Goal: Information Seeking & Learning: Learn about a topic

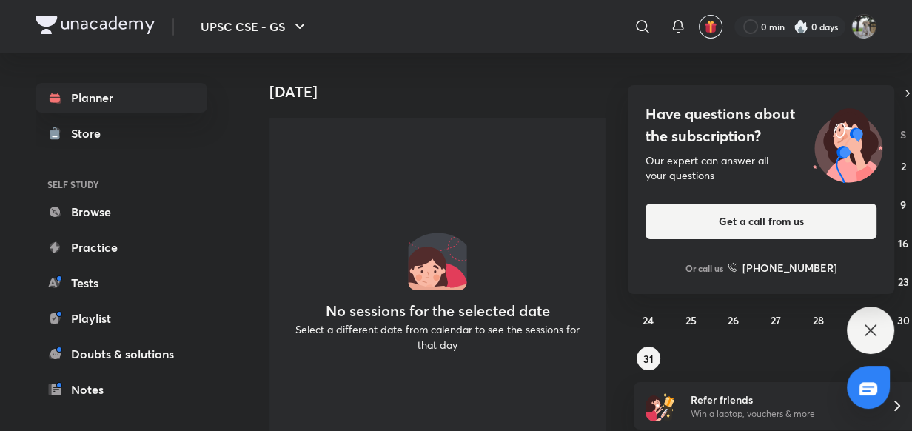
click at [238, 381] on div "Planner Store SELF STUDY Browse Practice Tests Playlist Doubts & solutions Note…" at bounding box center [456, 241] width 841 height 377
click at [639, 25] on icon at bounding box center [642, 27] width 18 height 18
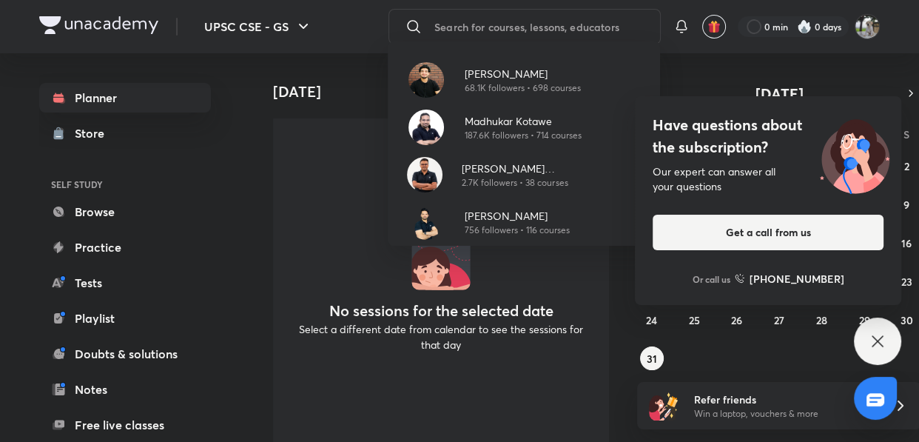
click at [504, 74] on p "[PERSON_NAME]" at bounding box center [523, 74] width 116 height 16
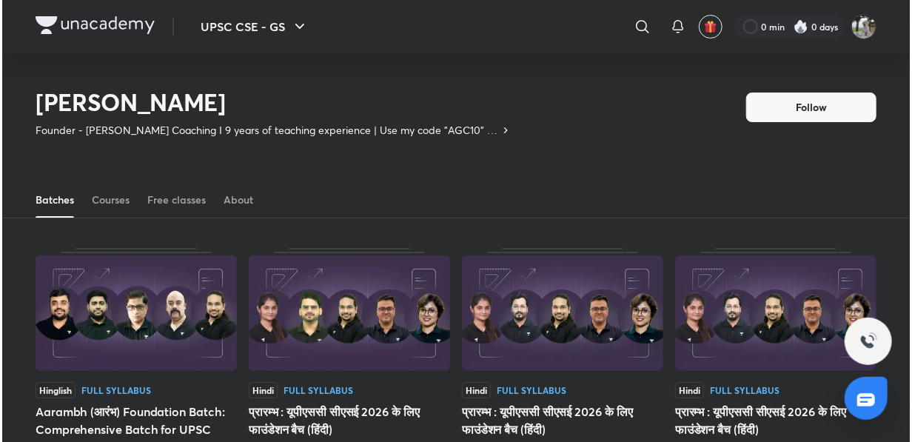
scroll to position [64, 0]
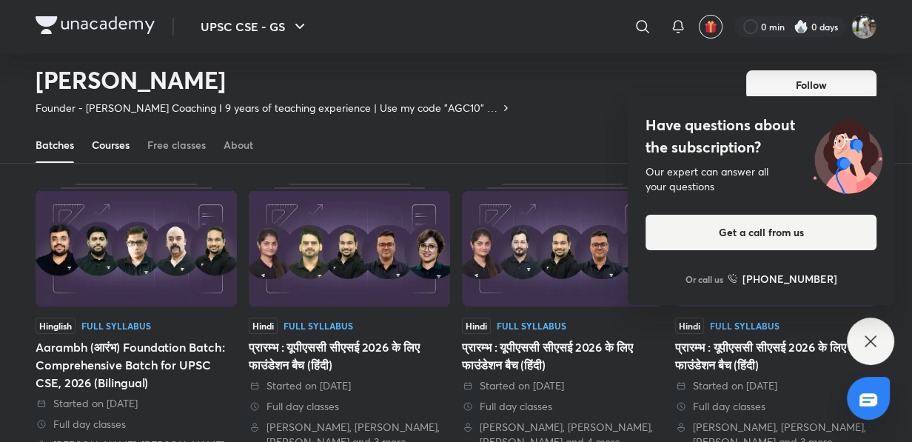
click at [100, 138] on div "Courses" at bounding box center [111, 145] width 38 height 15
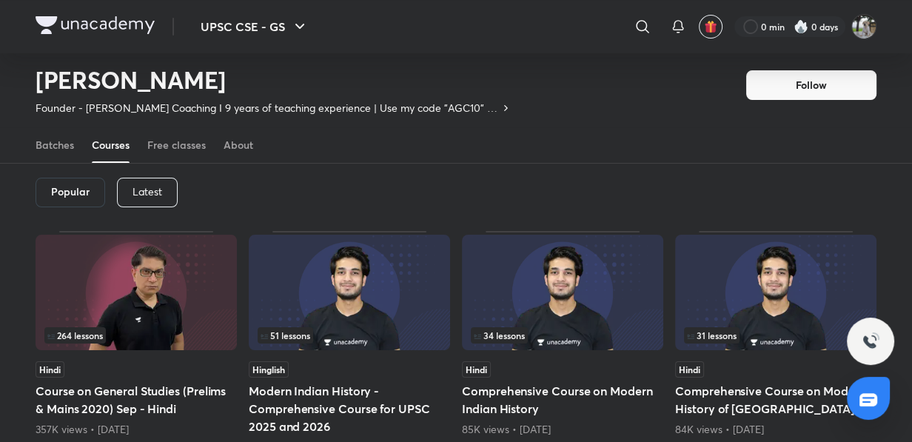
click at [145, 192] on p "Latest" at bounding box center [147, 192] width 30 height 12
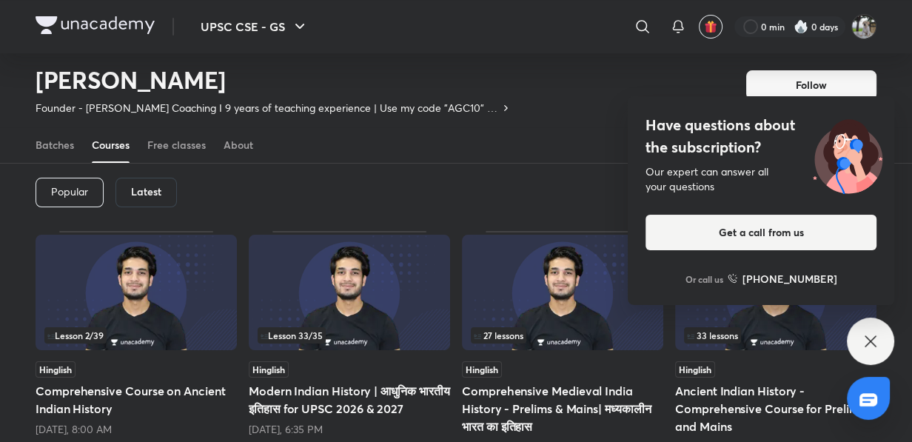
click at [376, 295] on img at bounding box center [349, 292] width 201 height 115
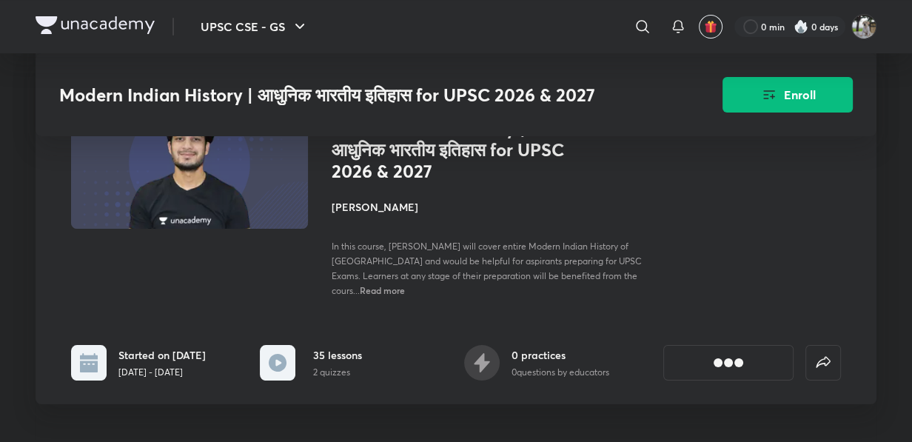
scroll to position [908, 0]
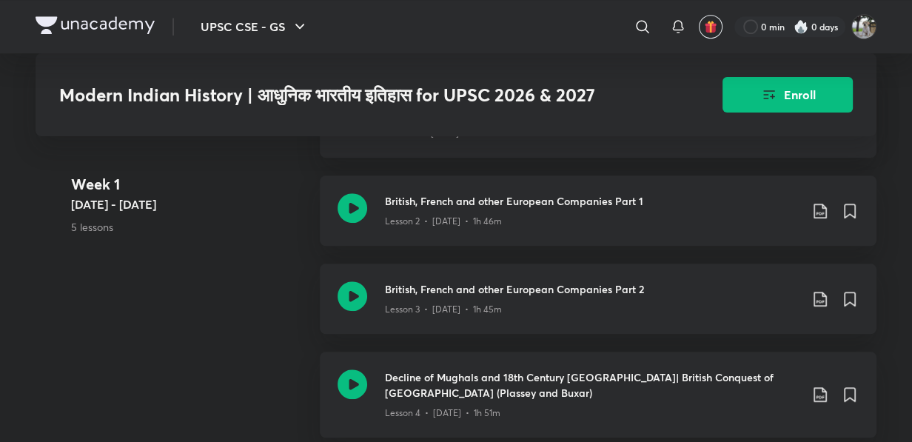
click at [445, 311] on link "British, French and other European Companies Part 2 Lesson 3 • [DATE] • 1h 45m" at bounding box center [598, 307] width 556 height 88
